Goal: Task Accomplishment & Management: Manage account settings

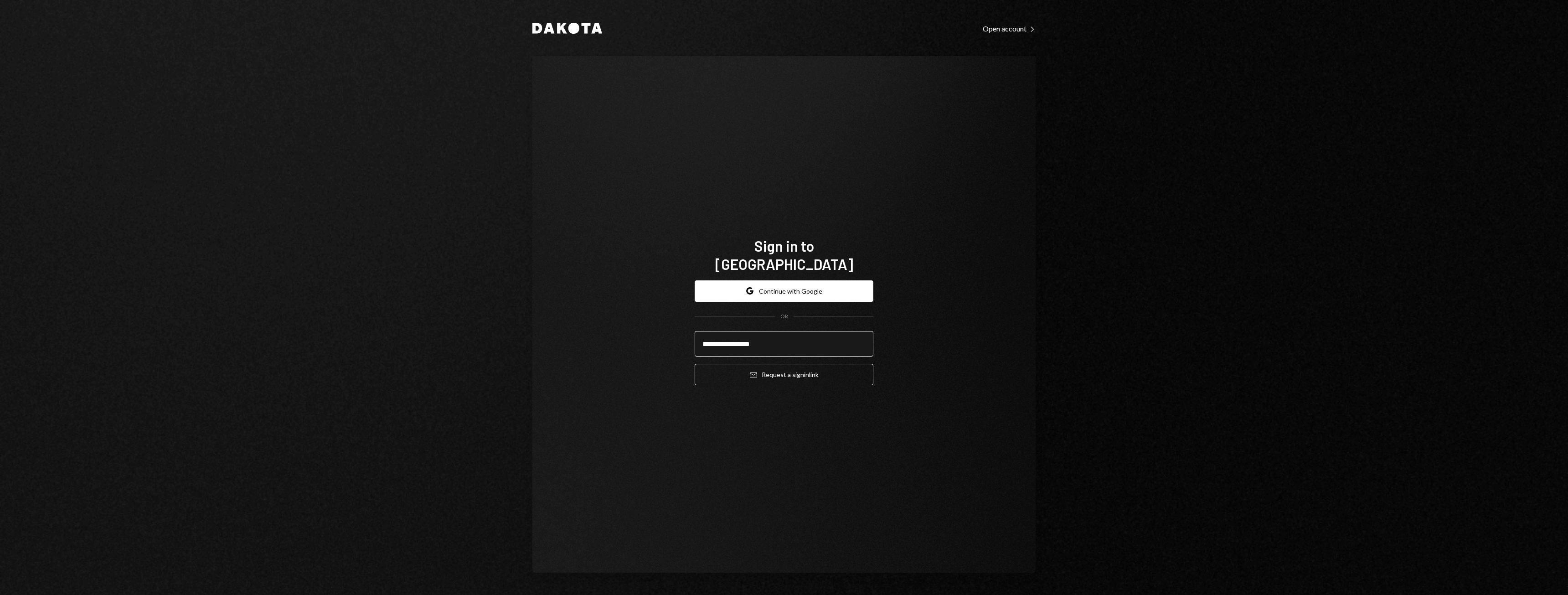
type input "**********"
click at [695, 364] on button "Email Request a sign in link" at bounding box center [784, 375] width 178 height 22
click at [797, 373] on button "Email Request a sign in link" at bounding box center [784, 375] width 178 height 22
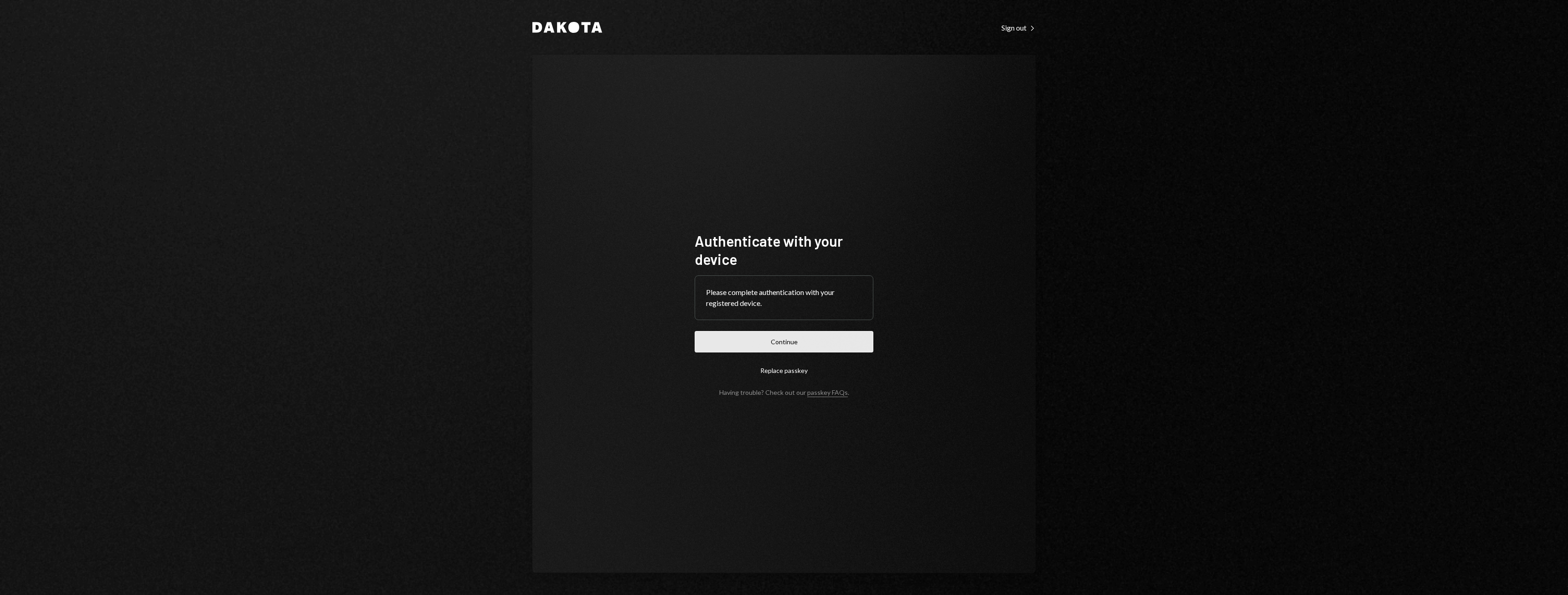
click at [785, 337] on button "Continue" at bounding box center [784, 341] width 178 height 22
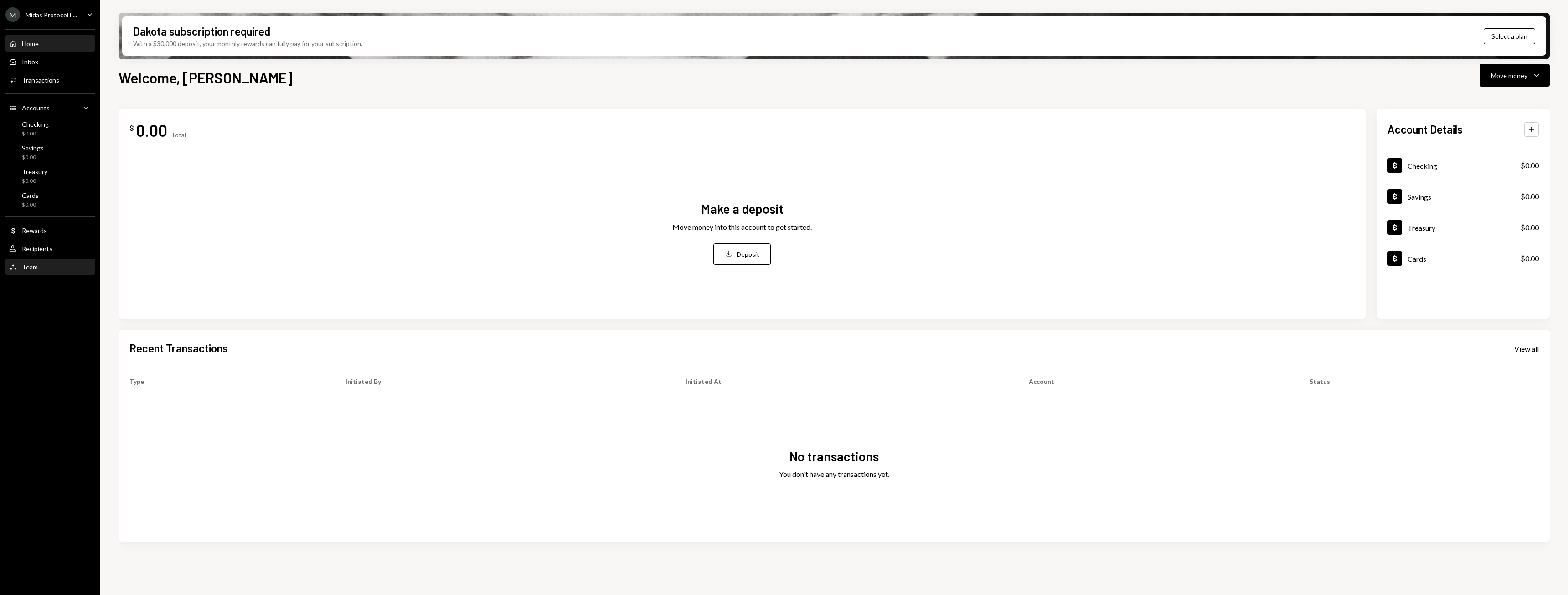
click at [30, 270] on div "Team Team" at bounding box center [23, 267] width 29 height 8
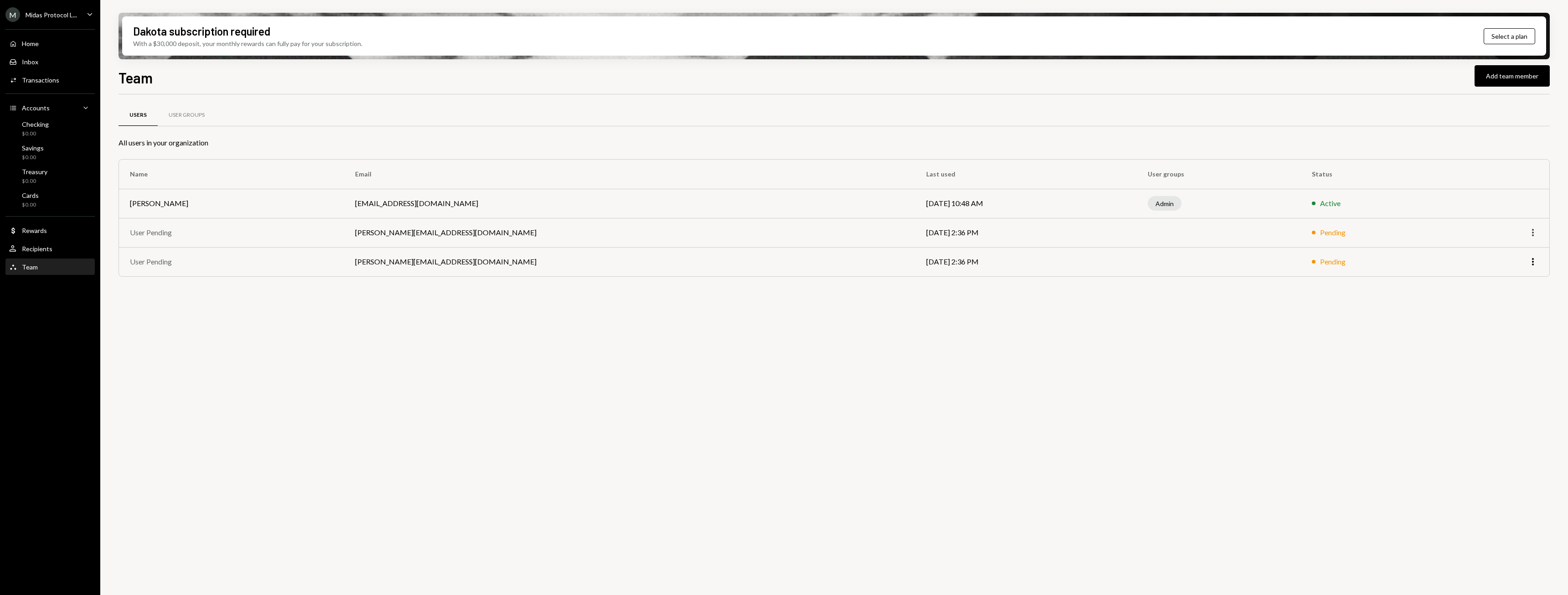
click at [1533, 232] on icon "More" at bounding box center [1533, 233] width 11 height 11
click at [1353, 235] on div "Pending" at bounding box center [1379, 233] width 135 height 11
click at [1532, 258] on icon "More" at bounding box center [1533, 262] width 11 height 11
click at [1503, 287] on div "Remove" at bounding box center [1512, 281] width 45 height 16
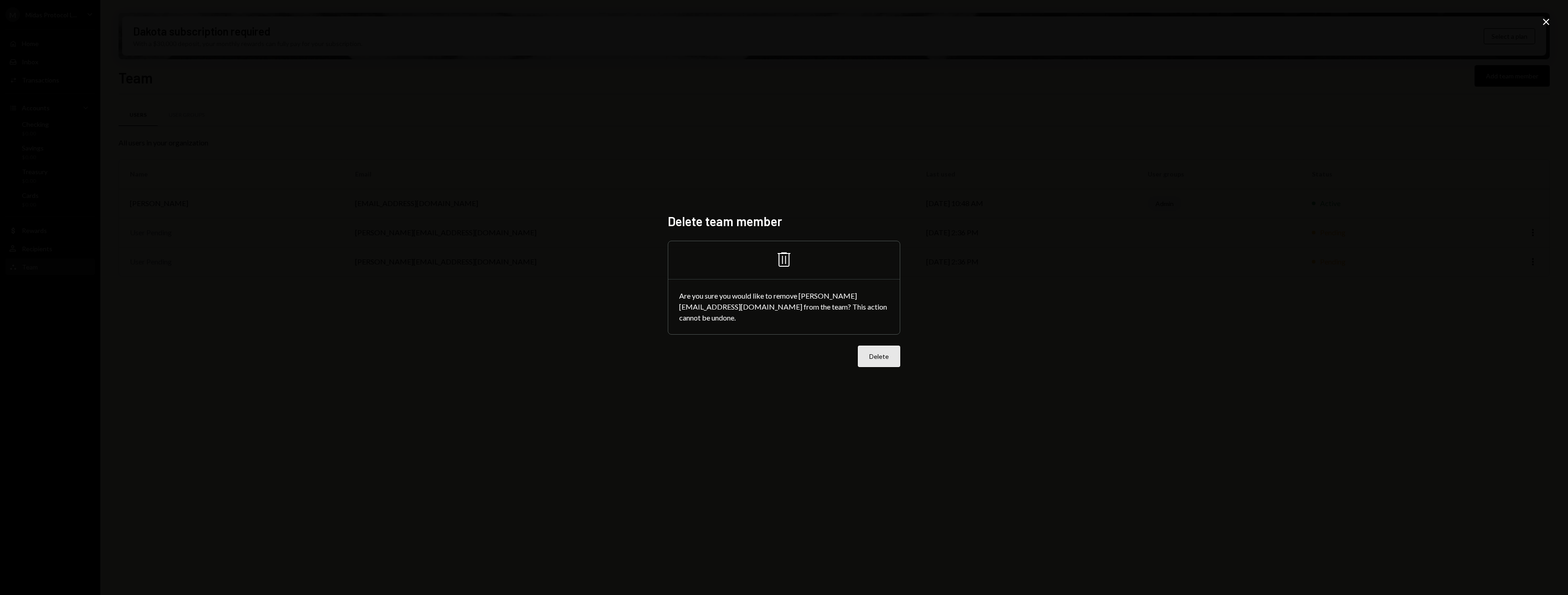
click at [881, 350] on button "Delete" at bounding box center [879, 356] width 43 height 22
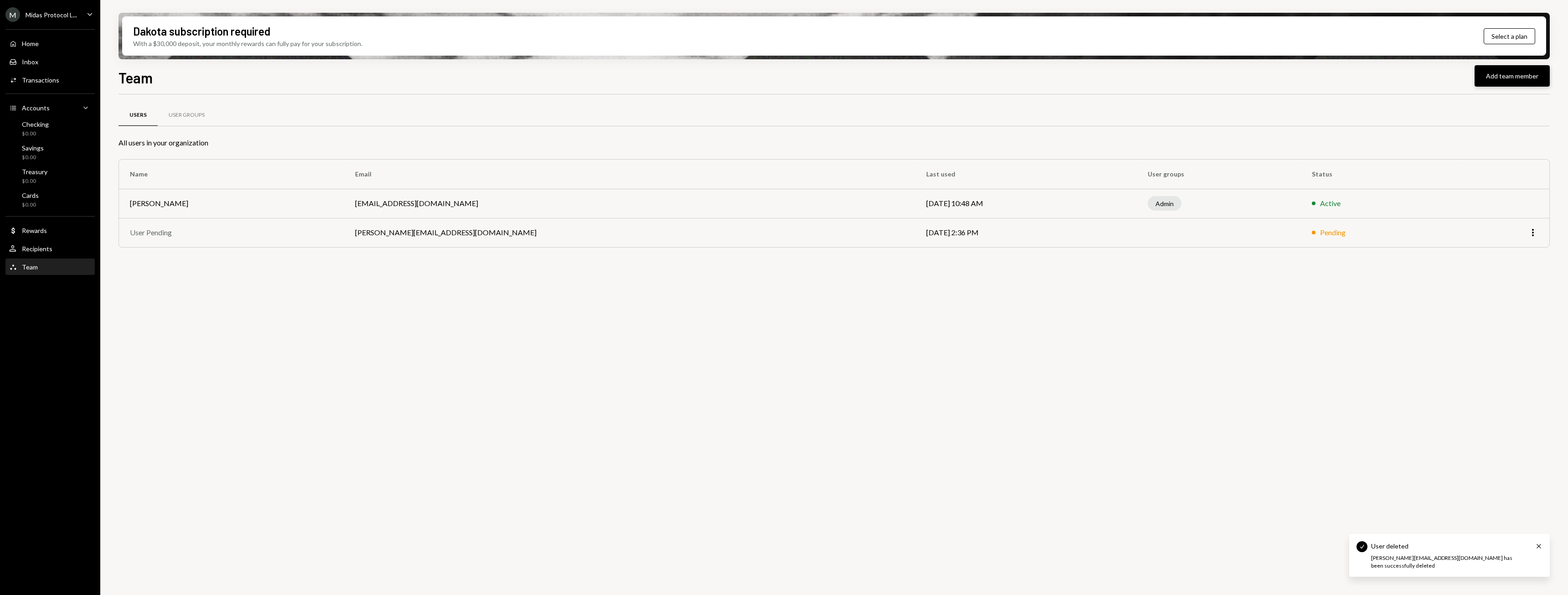
click at [1496, 73] on button "Add team member" at bounding box center [1512, 76] width 75 height 22
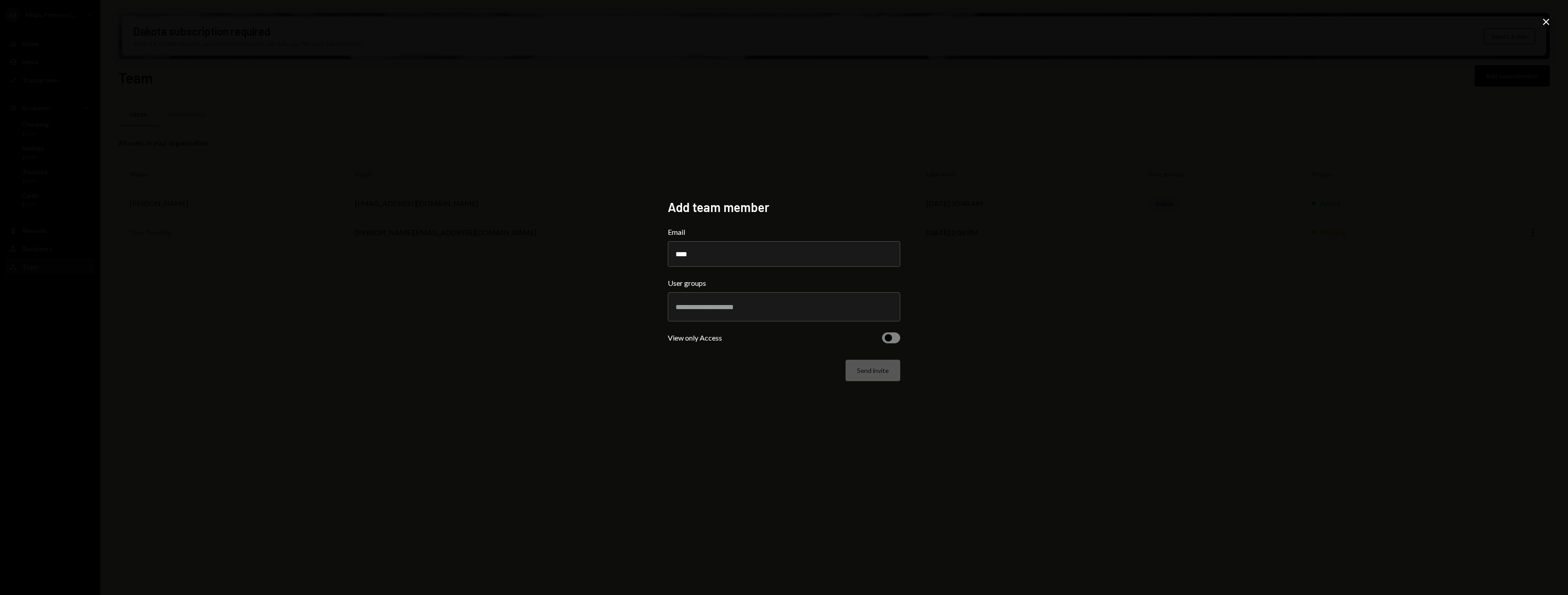
type input "**********"
click at [727, 307] on input "text" at bounding box center [784, 307] width 217 height 8
click at [713, 345] on li "Admin" at bounding box center [784, 341] width 224 height 26
click at [875, 376] on button "Send invite" at bounding box center [873, 377] width 55 height 22
click at [875, 376] on div "Send invite" at bounding box center [784, 377] width 232 height 22
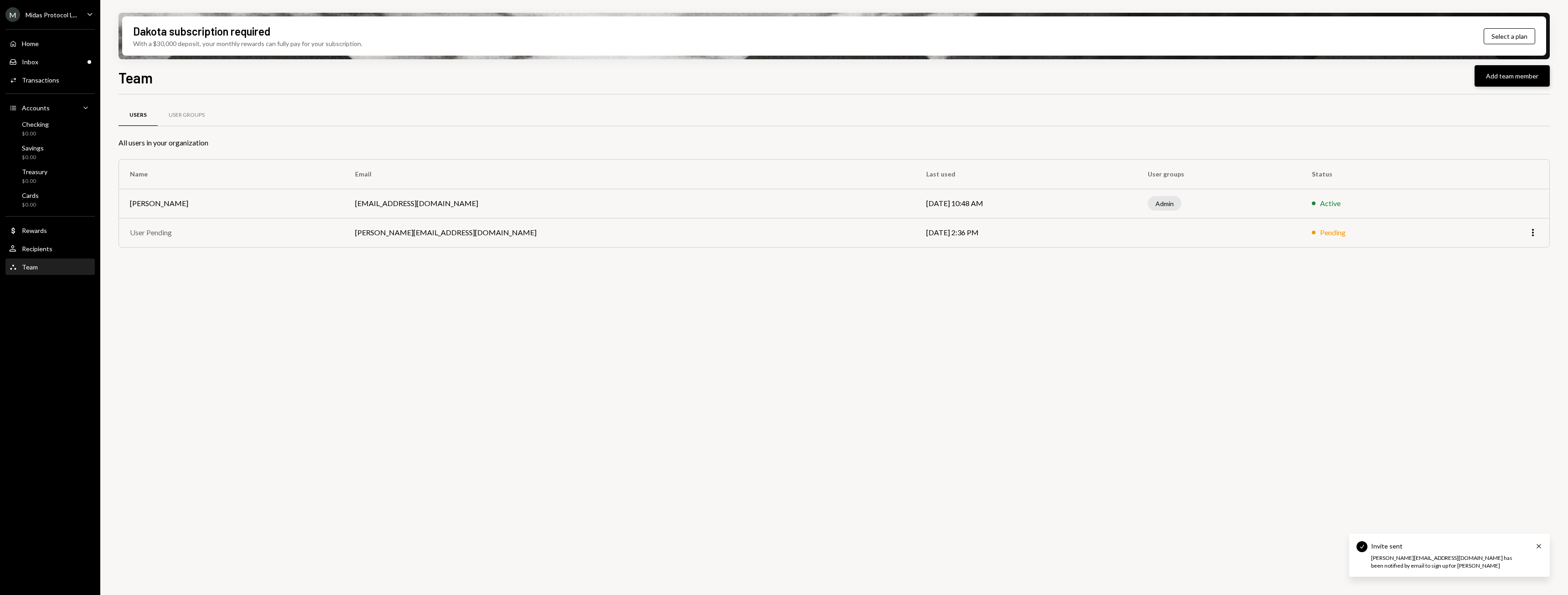
click at [1488, 82] on button "Add team member" at bounding box center [1512, 76] width 75 height 22
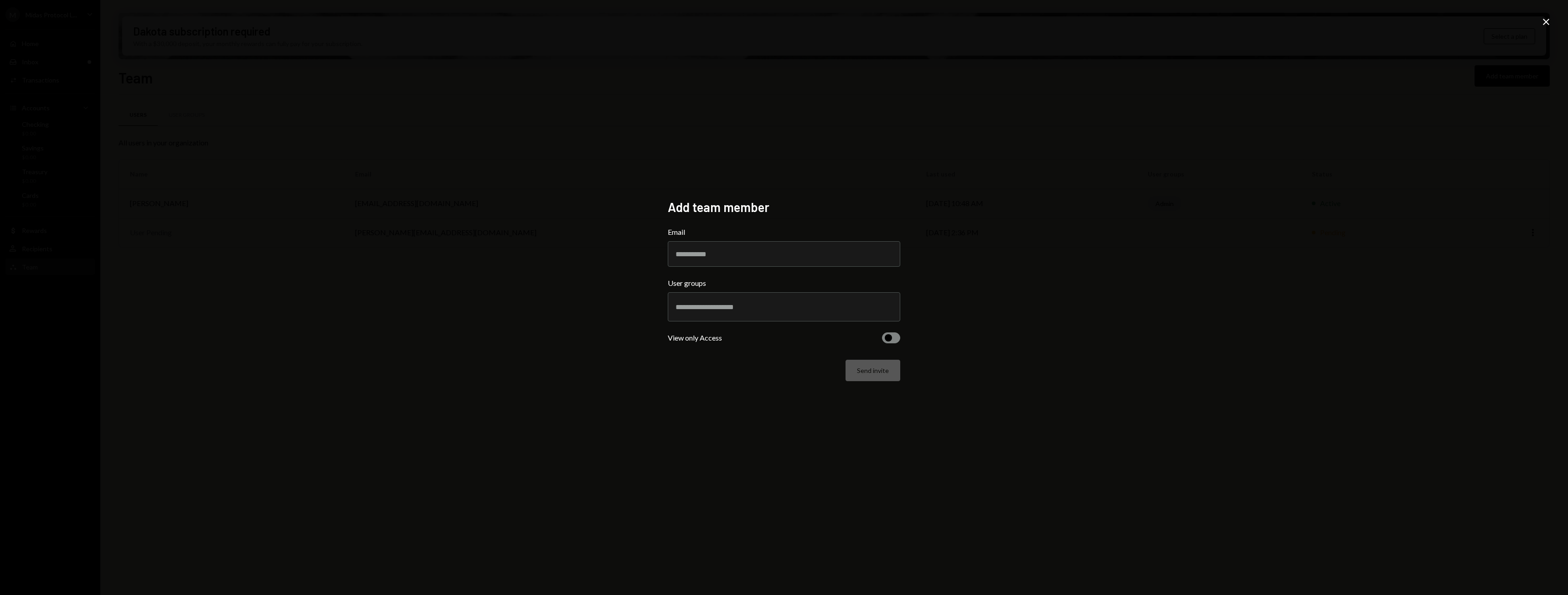
click at [1541, 23] on icon "Close" at bounding box center [1546, 22] width 11 height 11
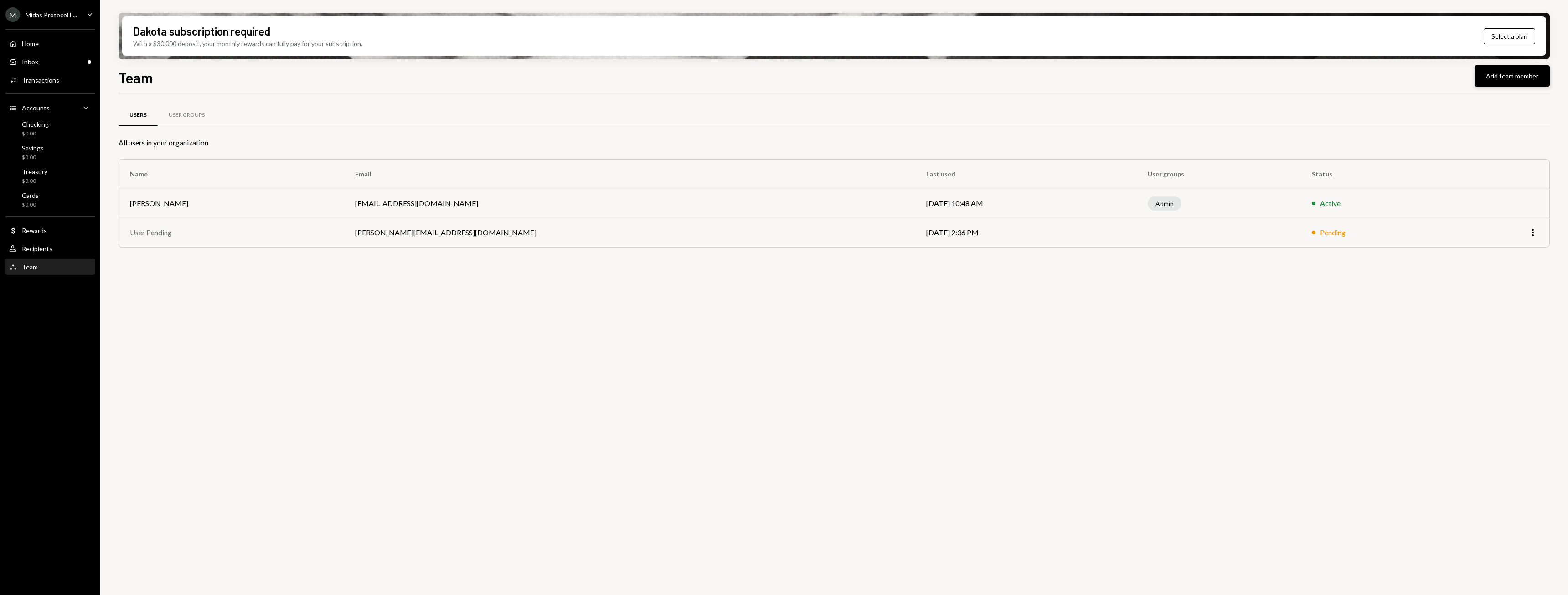
click at [1498, 82] on button "Add team member" at bounding box center [1512, 76] width 75 height 22
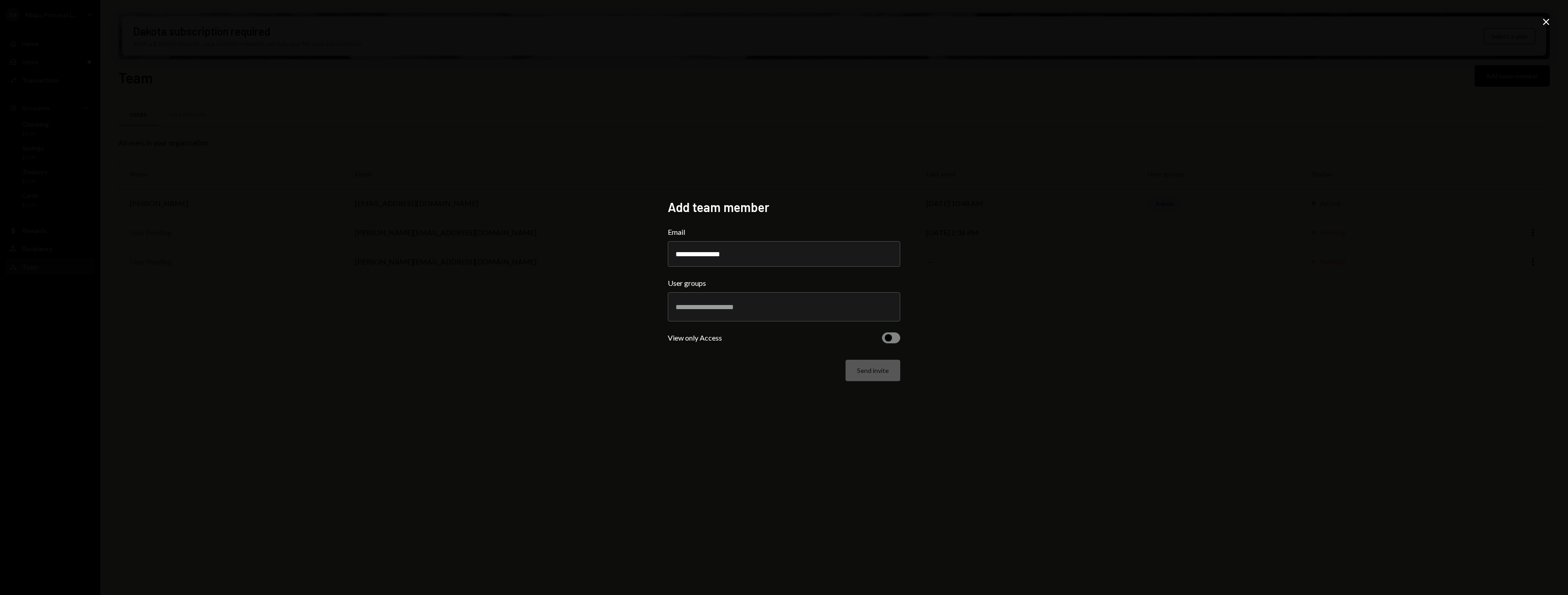
type input "**********"
click at [751, 311] on input "text" at bounding box center [784, 307] width 217 height 8
click at [738, 342] on li "Admin" at bounding box center [784, 341] width 224 height 26
click at [863, 379] on button "Send invite" at bounding box center [873, 377] width 55 height 22
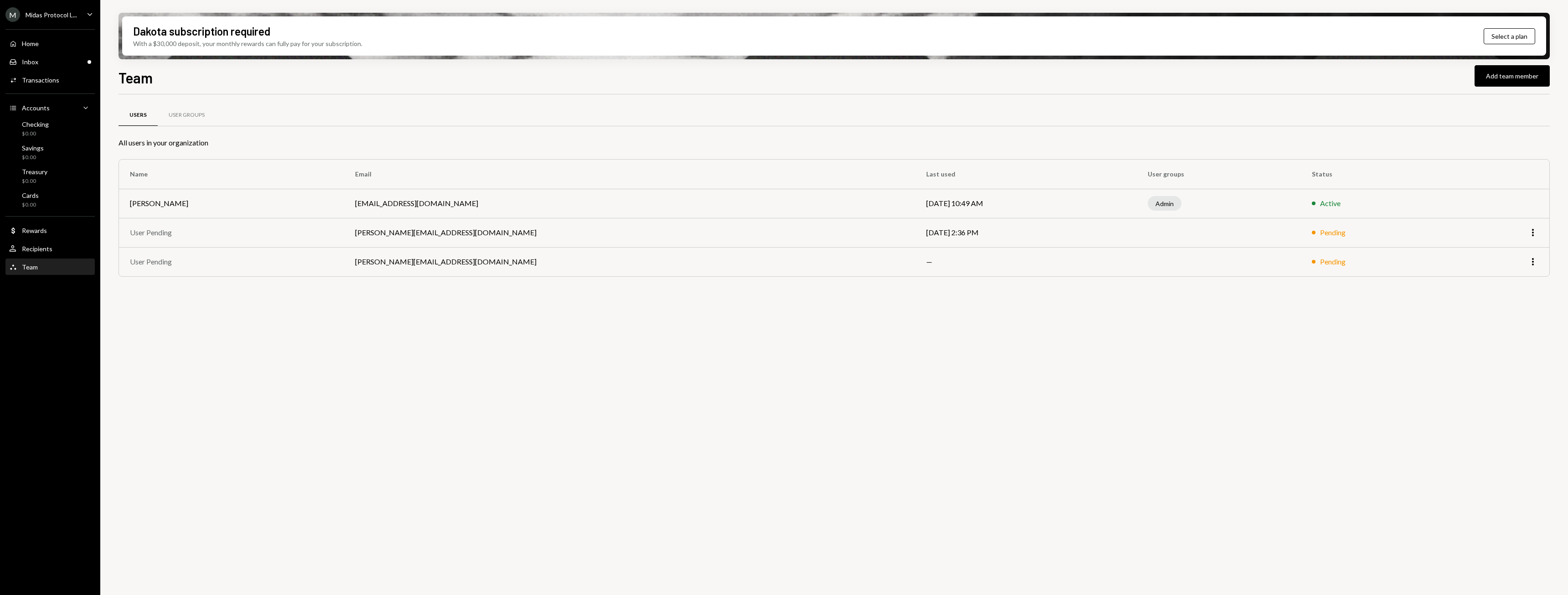
click at [138, 484] on div "Users User Groups All users in your organization Name Email Last used User grou…" at bounding box center [834, 350] width 1432 height 511
click at [33, 269] on div "Team" at bounding box center [30, 267] width 16 height 8
click at [183, 115] on div "User Groups" at bounding box center [186, 115] width 36 height 8
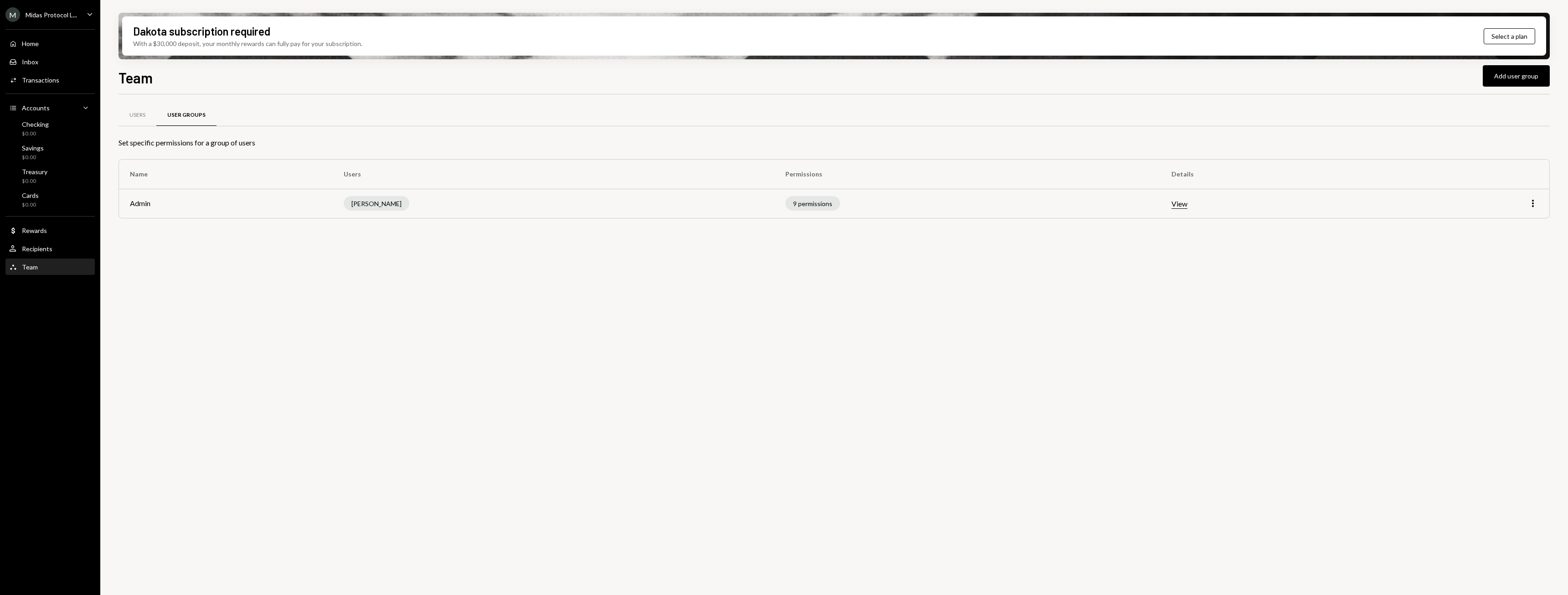
click at [445, 294] on div "Users User Groups Set specific permissions for a group of users Name Users Perm…" at bounding box center [834, 350] width 1432 height 511
click at [1509, 75] on button "Add user group" at bounding box center [1516, 76] width 67 height 22
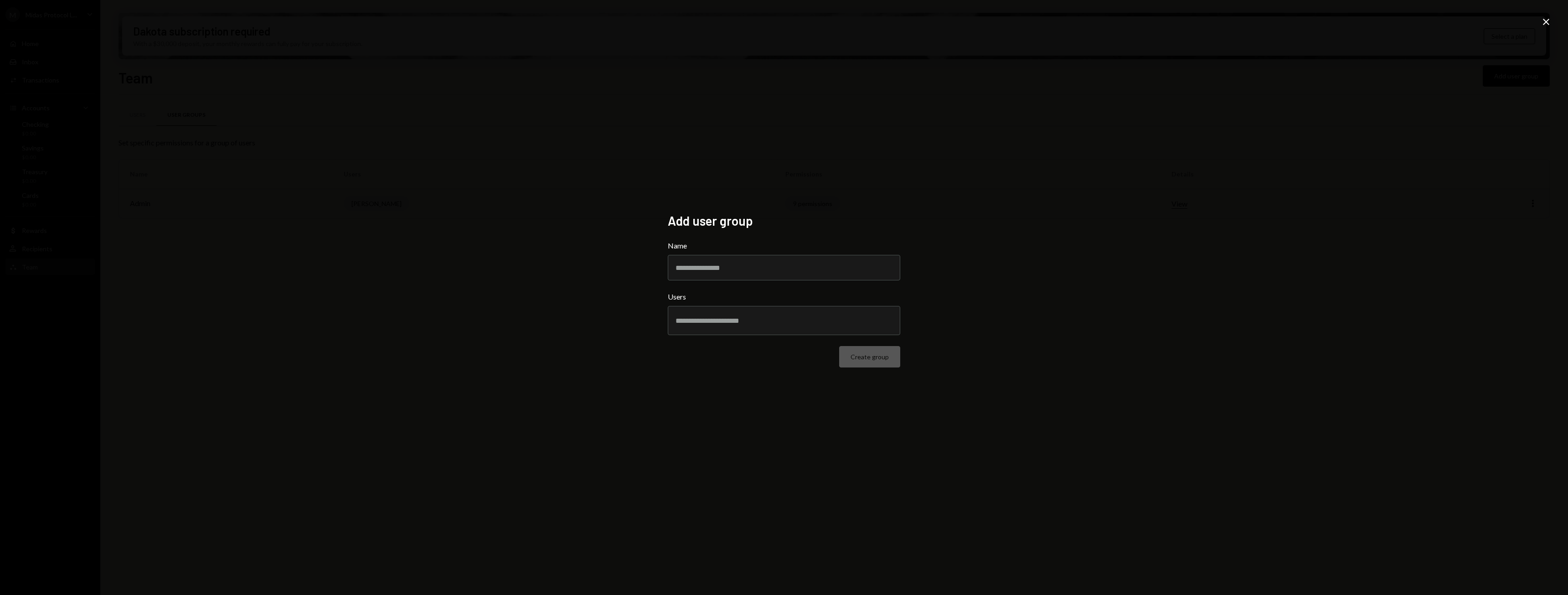
click at [0, 0] on div at bounding box center [0, 0] width 0 height 0
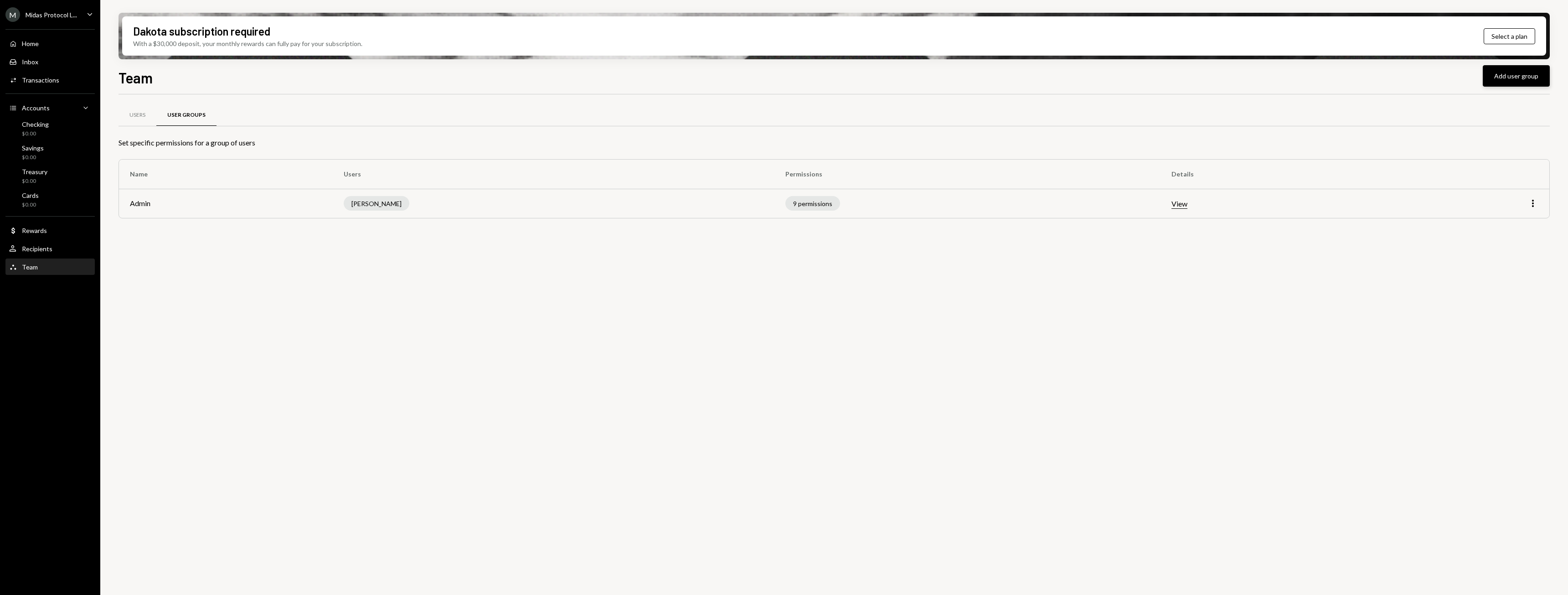
click at [1505, 69] on button "Add user group" at bounding box center [1516, 76] width 67 height 22
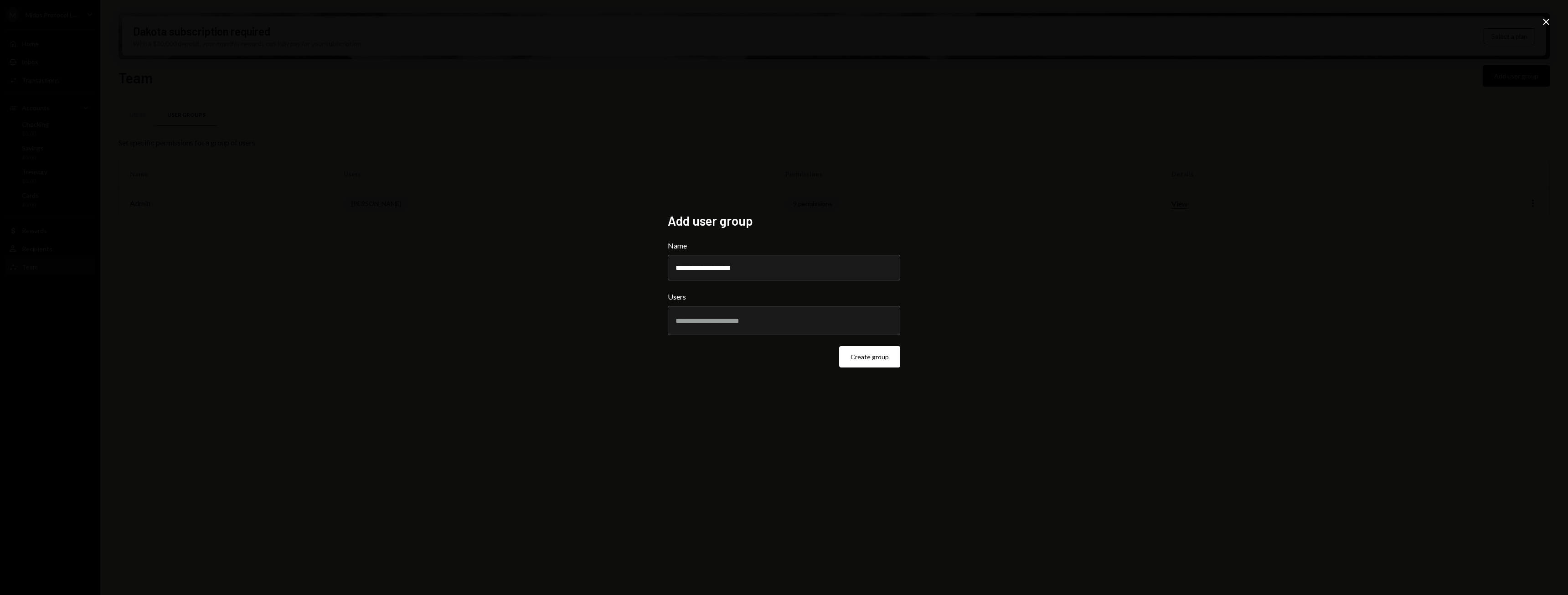
type input "**********"
click at [696, 319] on input "text" at bounding box center [784, 321] width 217 height 8
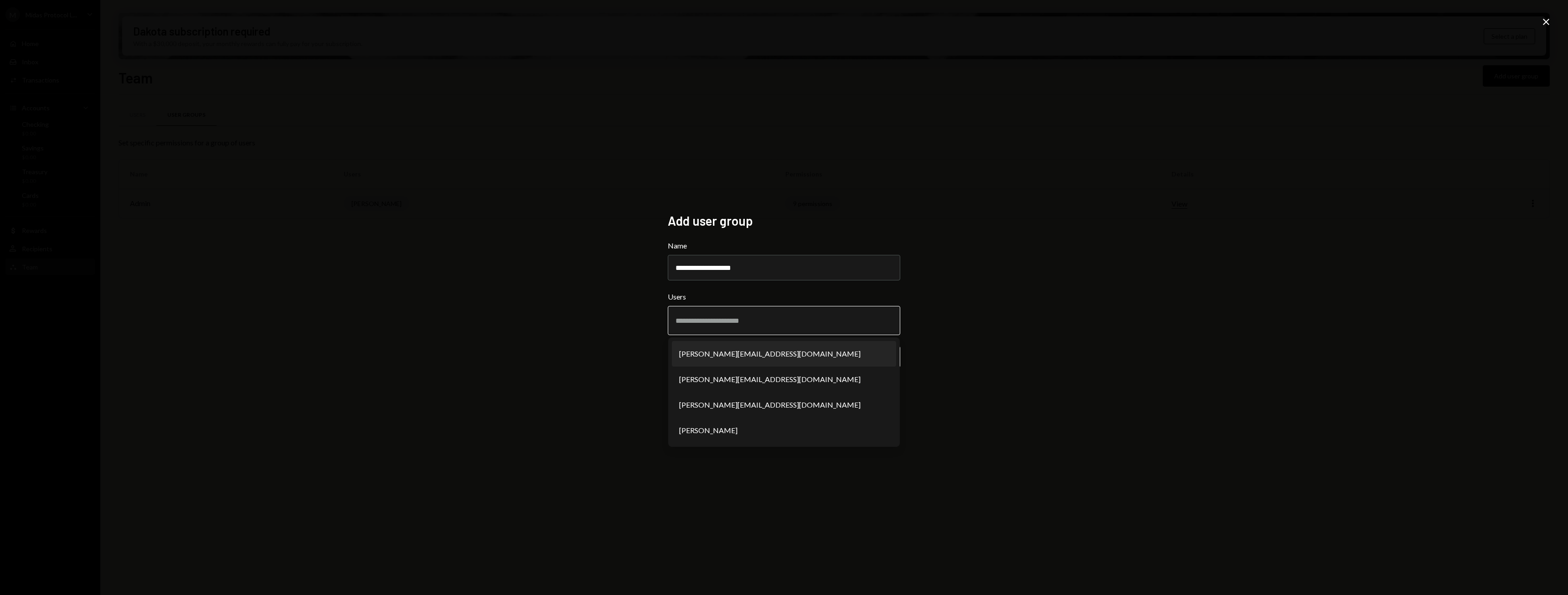
click at [696, 360] on li "nina@midas.app" at bounding box center [784, 354] width 224 height 26
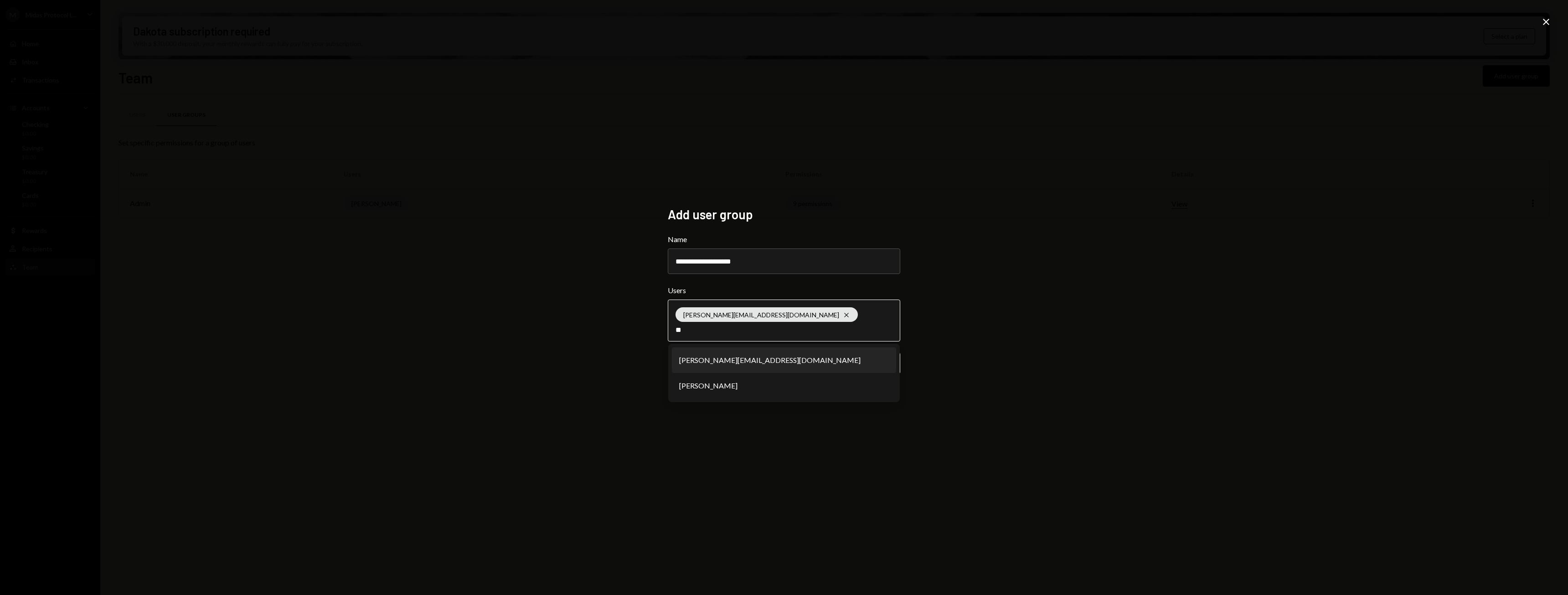
type input "**"
click at [697, 362] on li "nicola@midas.app" at bounding box center [784, 360] width 224 height 26
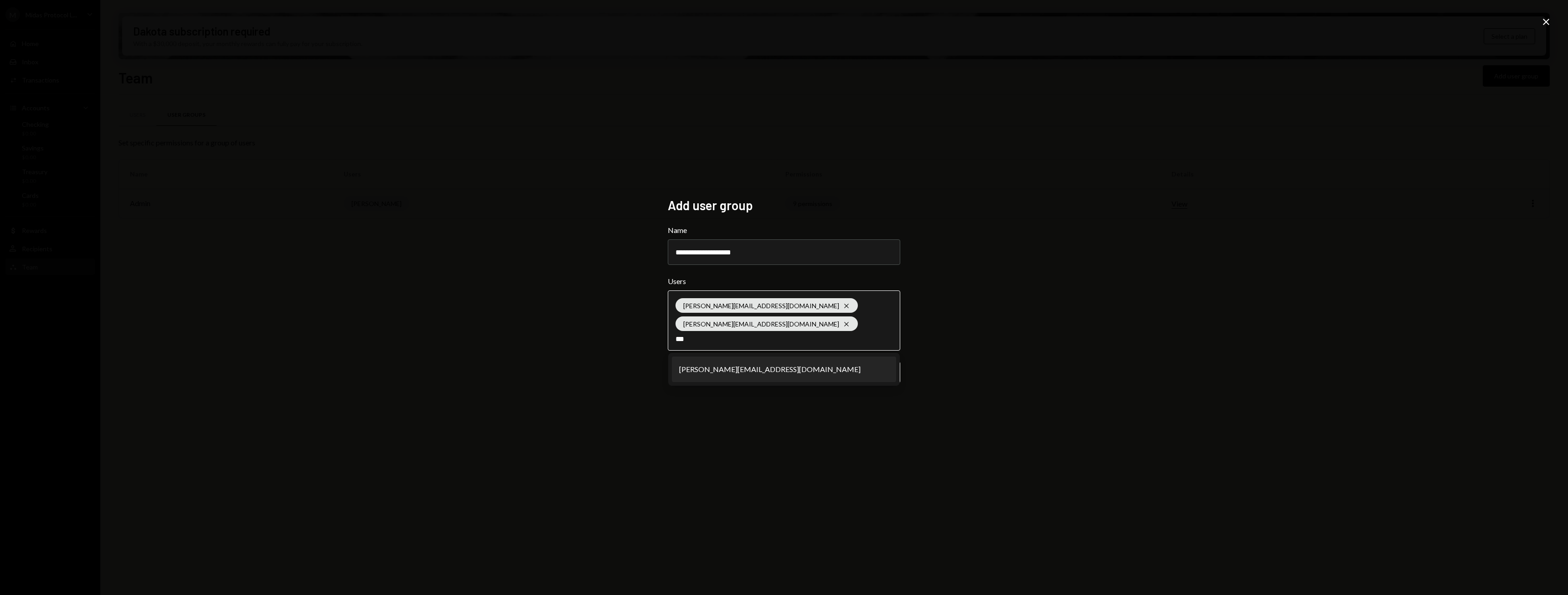
type input "***"
click at [715, 365] on li "felix@midas.app" at bounding box center [784, 370] width 224 height 26
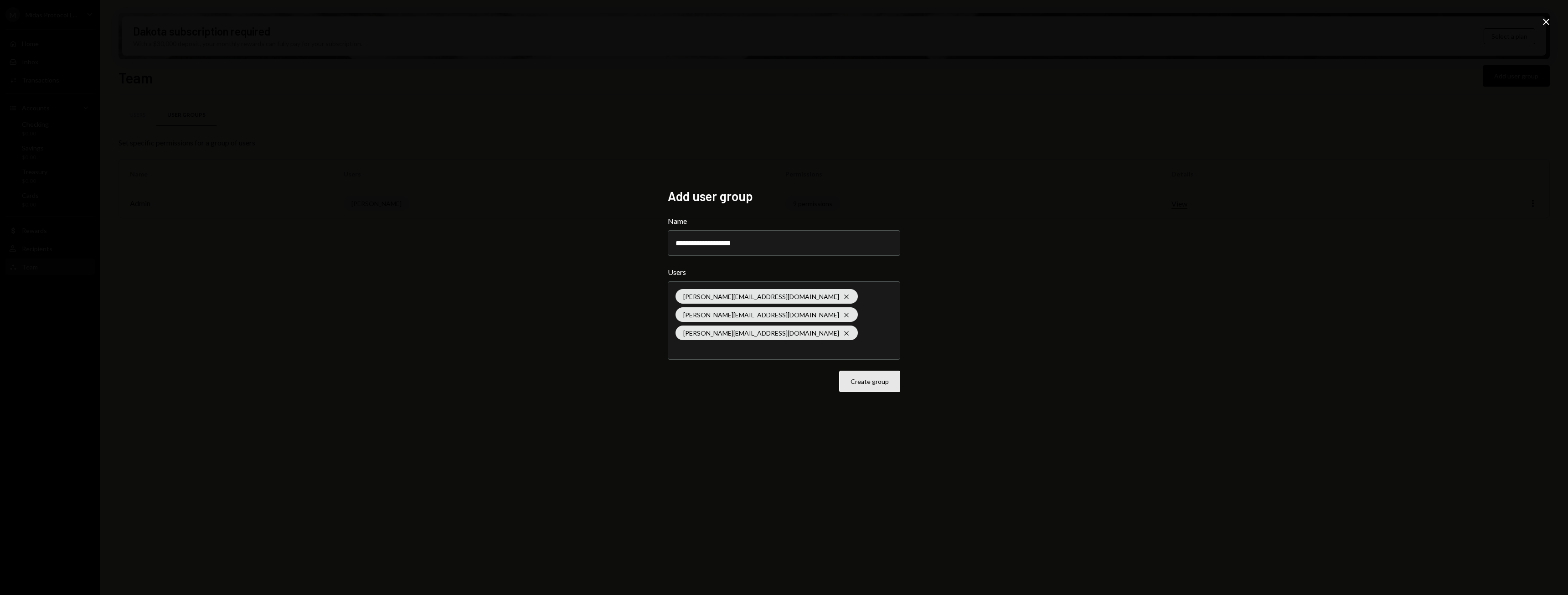
click at [880, 377] on button "Create group" at bounding box center [870, 381] width 61 height 22
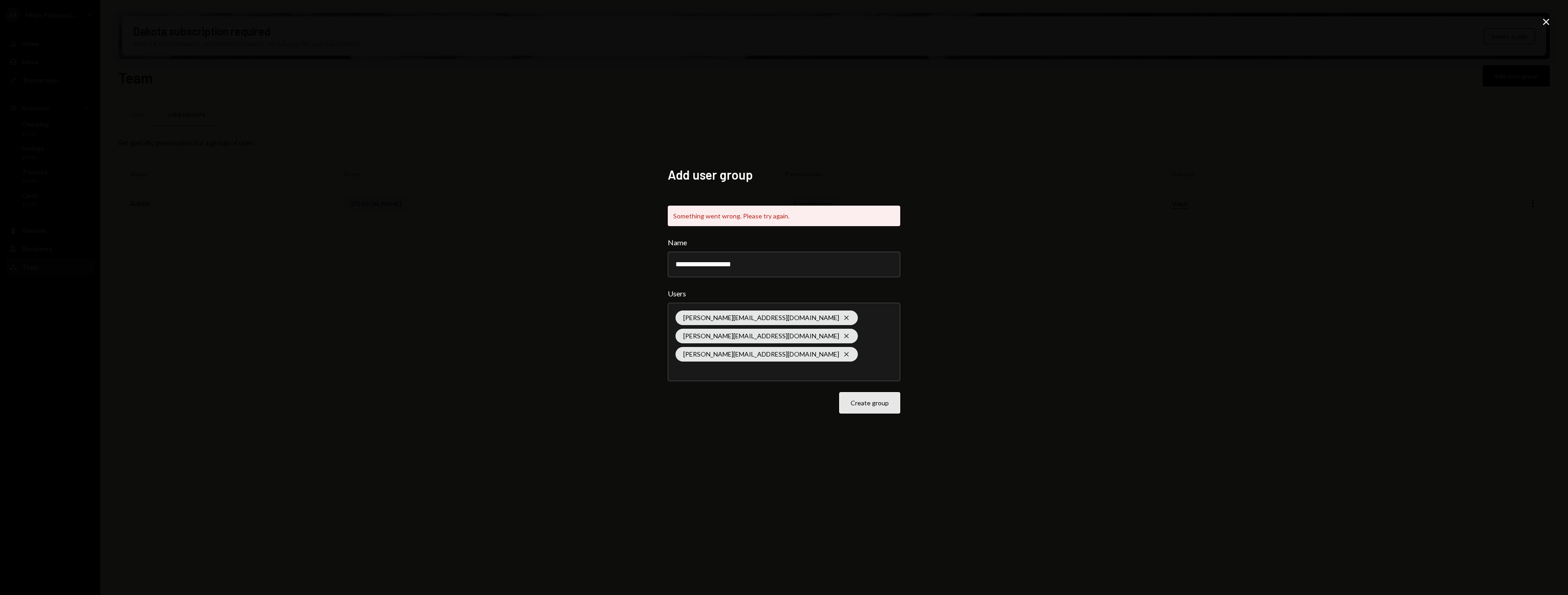
click at [875, 396] on button "Create group" at bounding box center [870, 403] width 61 height 22
click at [884, 392] on button "Create group" at bounding box center [870, 403] width 61 height 22
click at [1540, 24] on div "**********" at bounding box center [784, 297] width 1568 height 595
click at [1548, 23] on icon "Close" at bounding box center [1546, 22] width 11 height 11
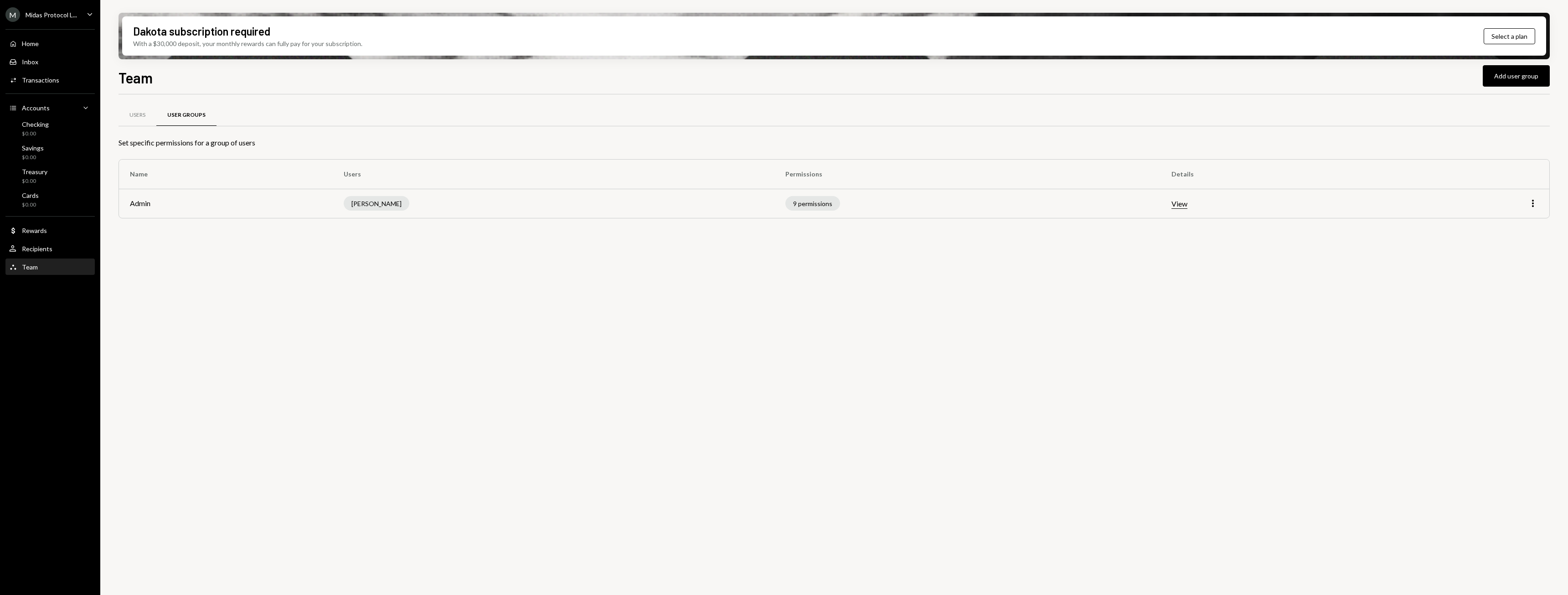
click at [432, 270] on div "Users User Groups Set specific permissions for a group of users Name Users Perm…" at bounding box center [834, 350] width 1432 height 511
click at [31, 61] on div "Inbox" at bounding box center [30, 62] width 16 height 8
